Goal: Navigation & Orientation: Find specific page/section

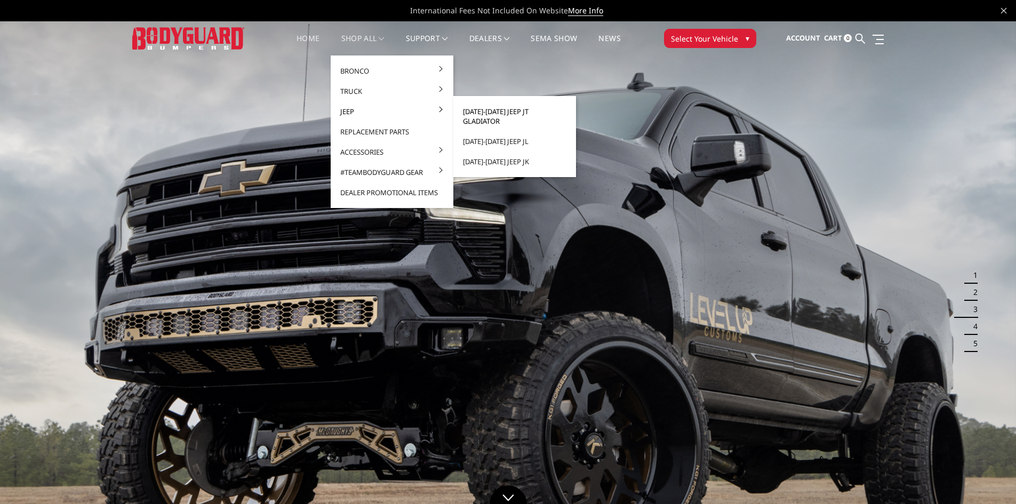
click at [525, 110] on link "[DATE]-[DATE] Jeep JT Gladiator" at bounding box center [515, 116] width 114 height 30
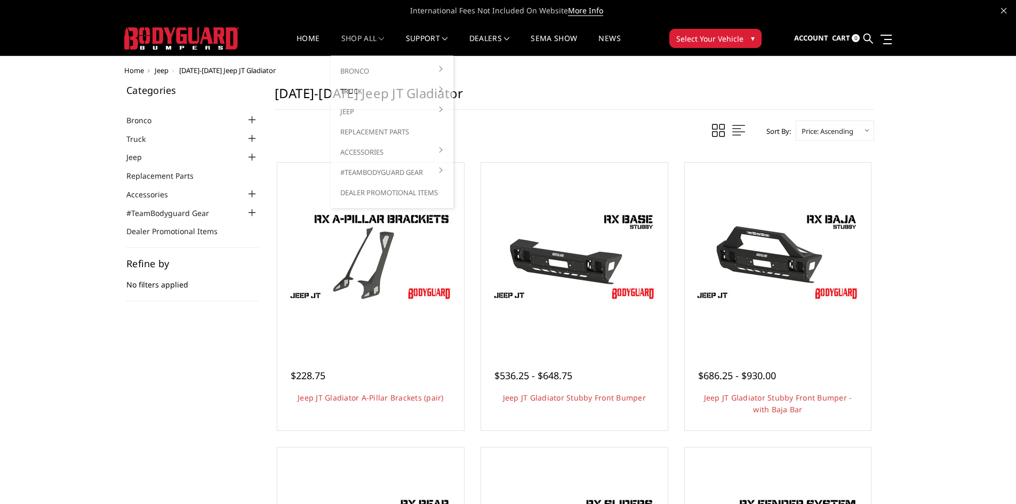
click at [347, 39] on link "shop all" at bounding box center [362, 45] width 43 height 21
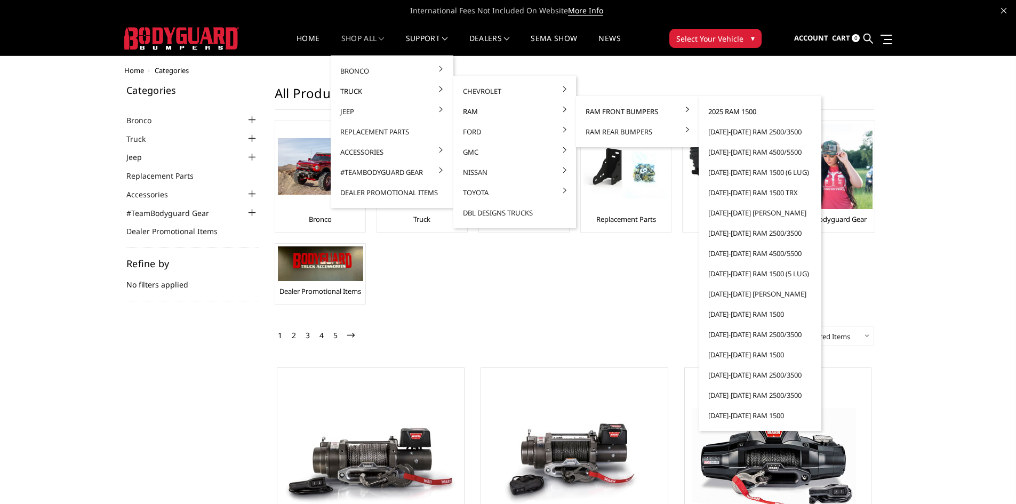
click at [735, 114] on link "2025 Ram 1500" at bounding box center [760, 111] width 114 height 20
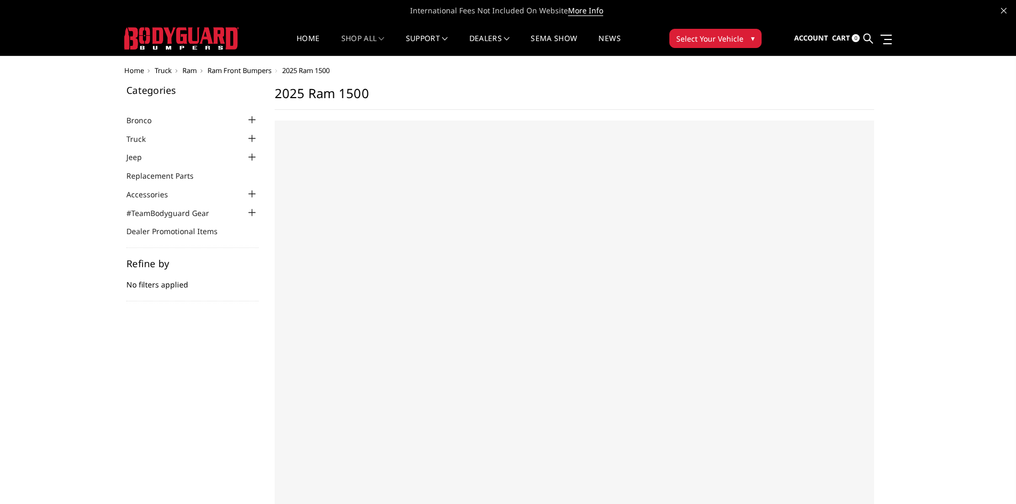
select select "US"
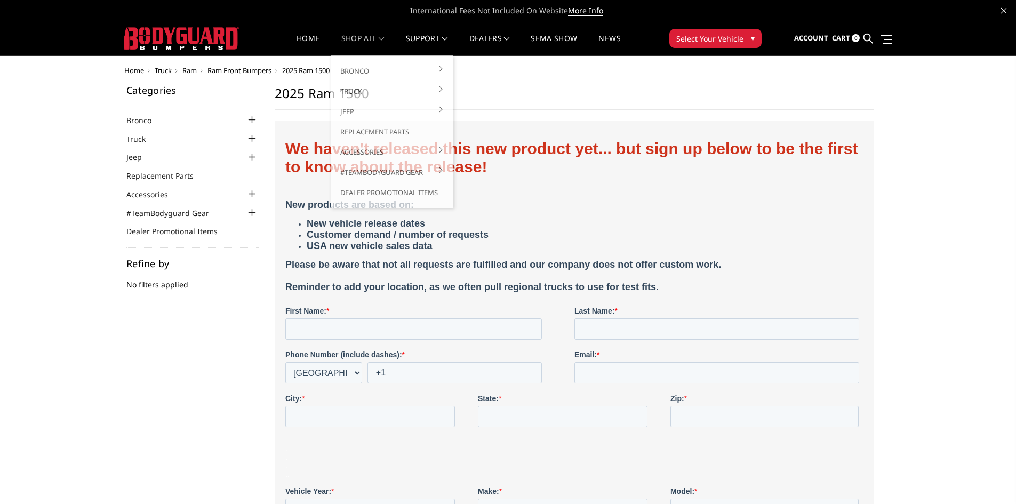
click at [365, 36] on link "shop all" at bounding box center [362, 45] width 43 height 21
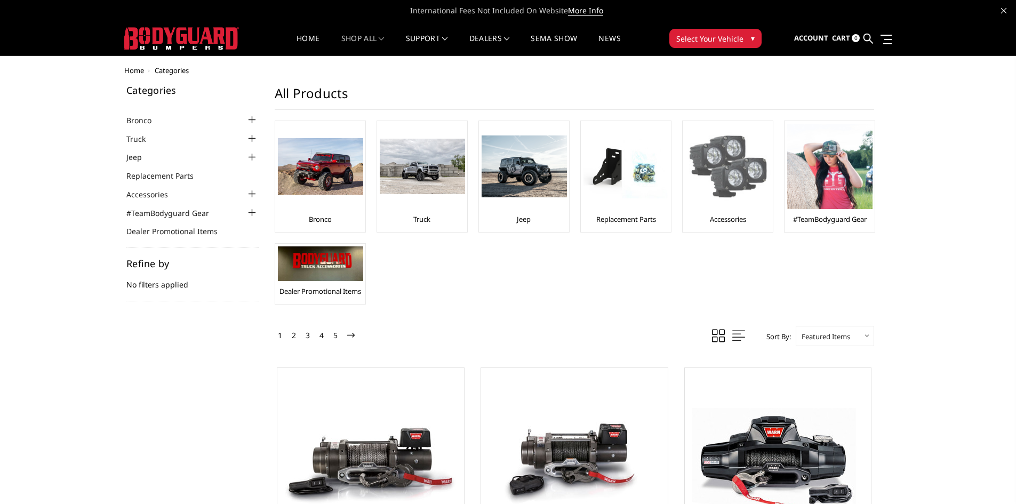
click at [736, 169] on img at bounding box center [728, 166] width 85 height 85
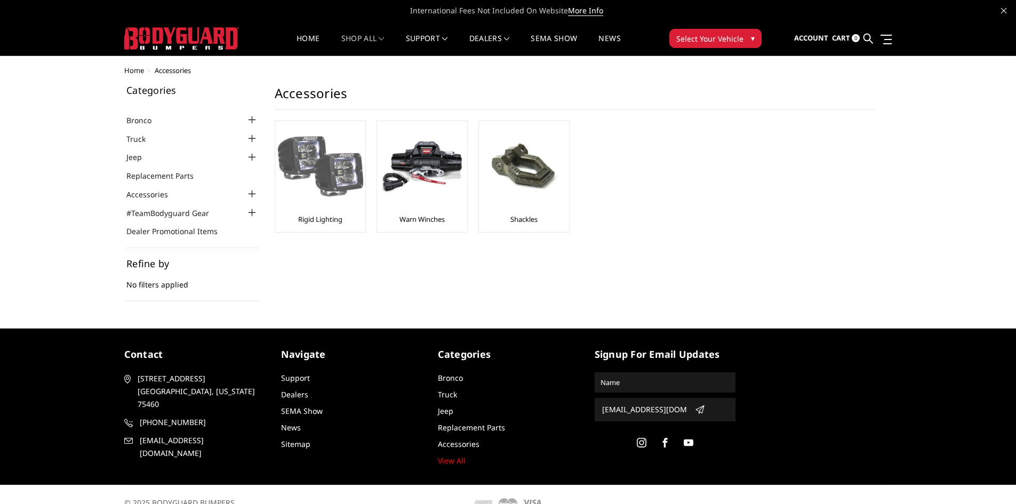
click at [343, 173] on img at bounding box center [320, 166] width 85 height 85
